Goal: Task Accomplishment & Management: Complete application form

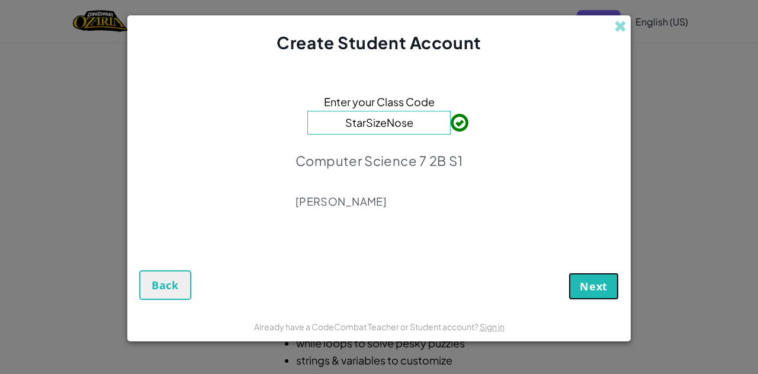
click at [595, 286] on span "Next" at bounding box center [594, 286] width 28 height 14
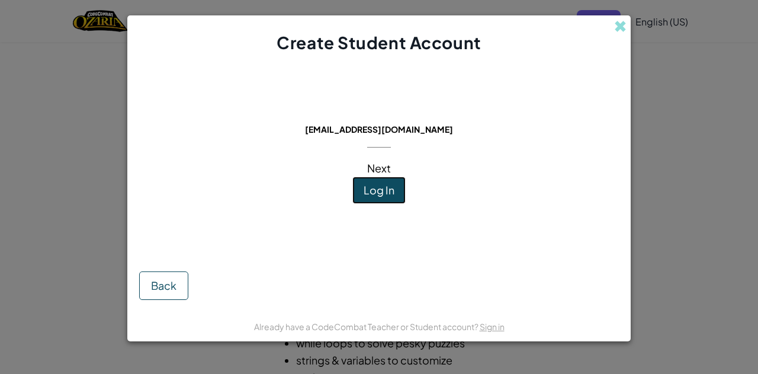
click at [395, 191] on button "Log In" at bounding box center [378, 189] width 53 height 27
